Goal: Information Seeking & Learning: Learn about a topic

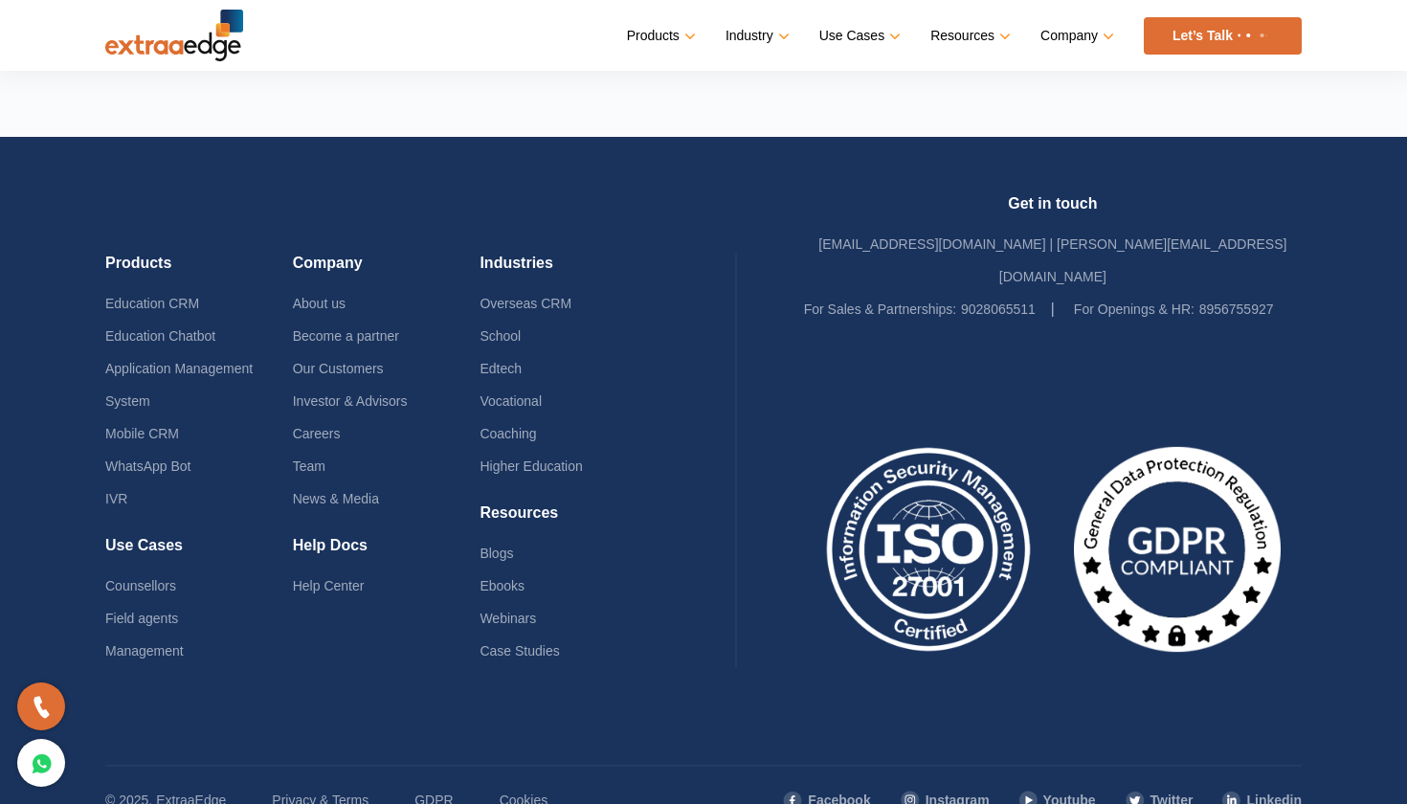
scroll to position [4644, 0]
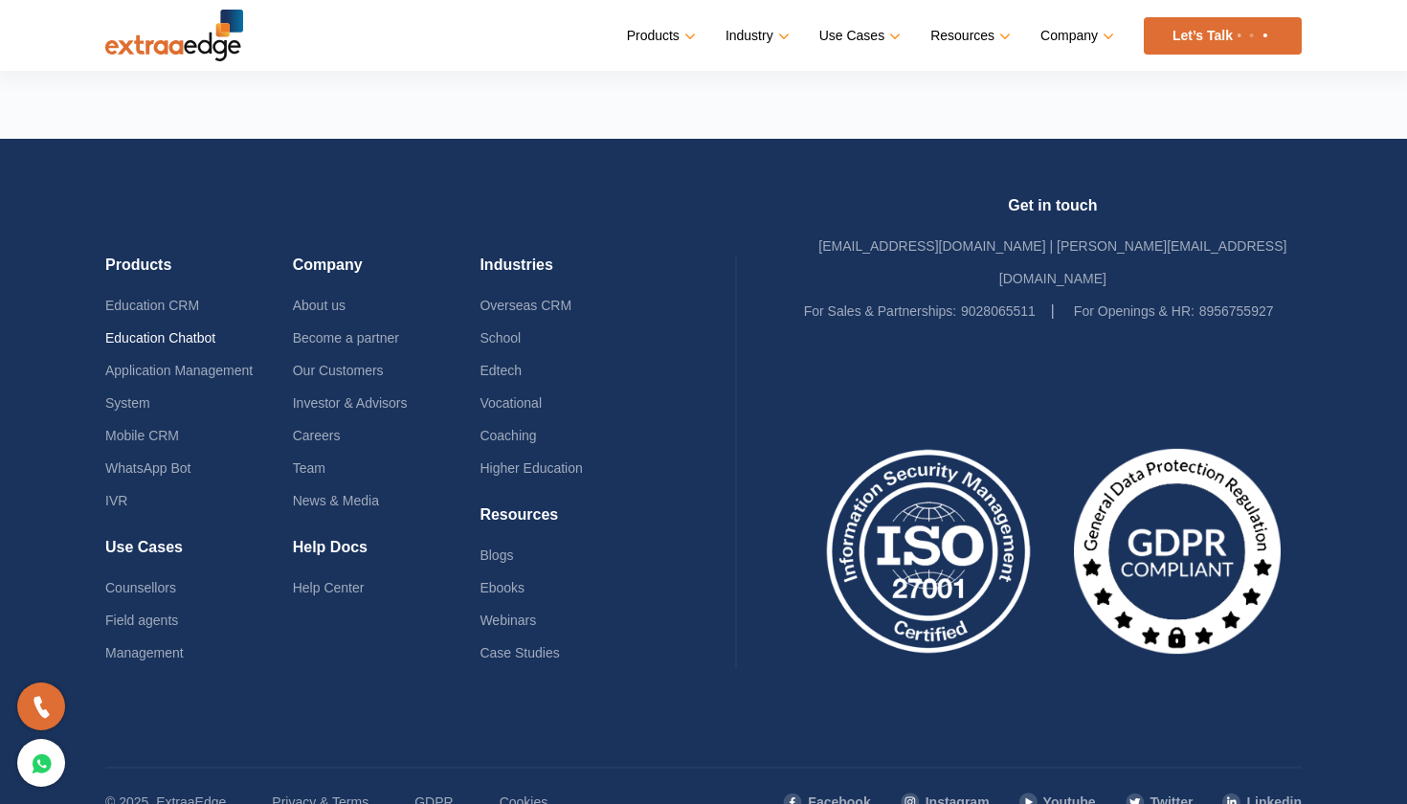
click at [192, 330] on link "Education Chatbot" at bounding box center [160, 337] width 110 height 15
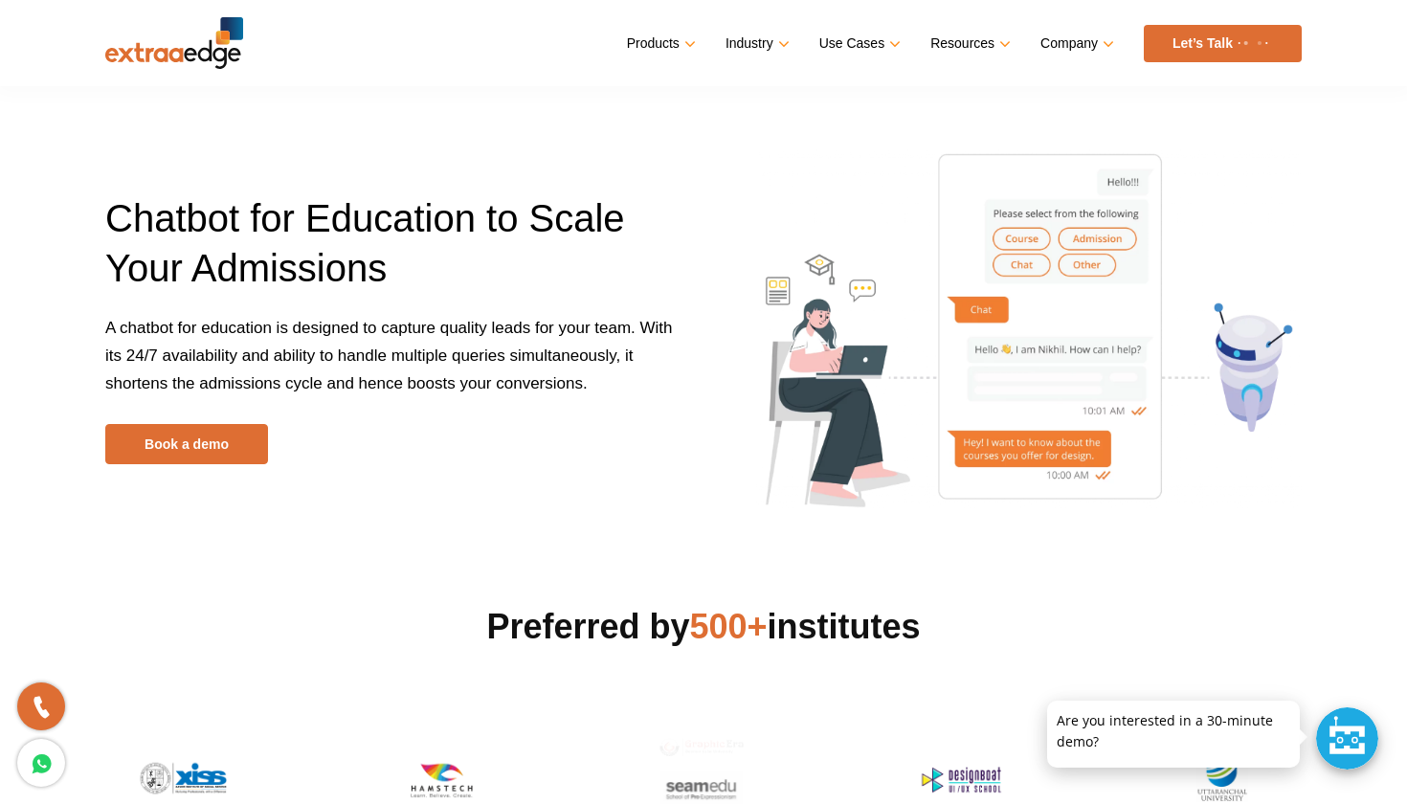
click at [211, 64] on img at bounding box center [174, 43] width 138 height 52
